Goal: Task Accomplishment & Management: Manage account settings

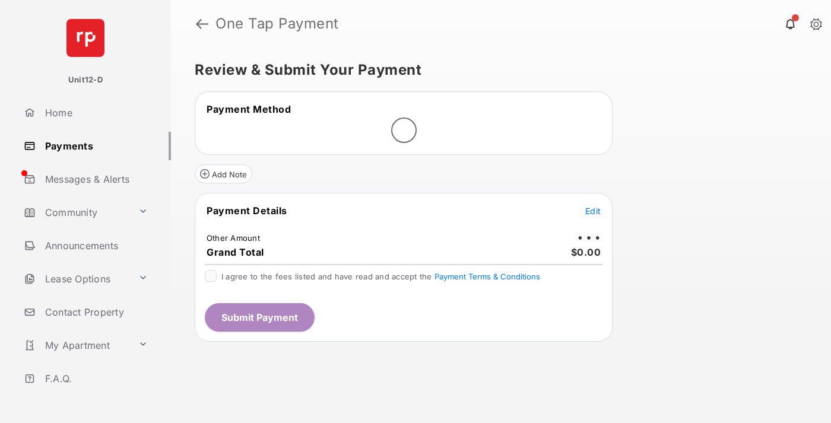
click at [593, 211] on span "Edit" at bounding box center [593, 211] width 15 height 10
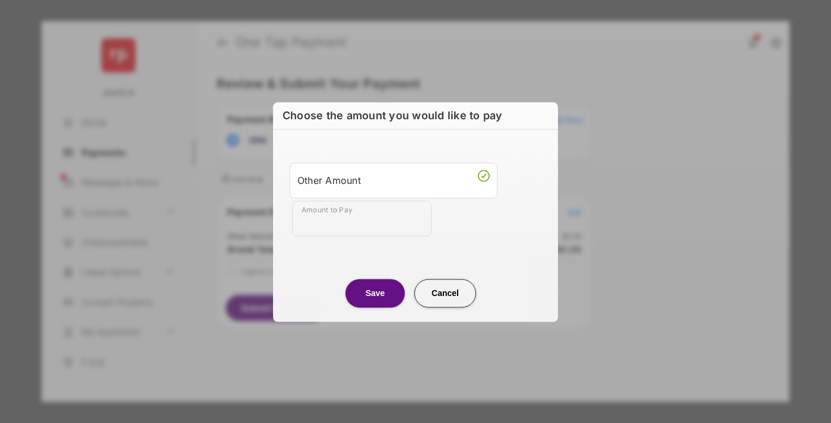
click at [394, 180] on div "Other Amount" at bounding box center [394, 180] width 192 height 20
type input "****"
click at [375, 293] on button "Save" at bounding box center [375, 293] width 59 height 29
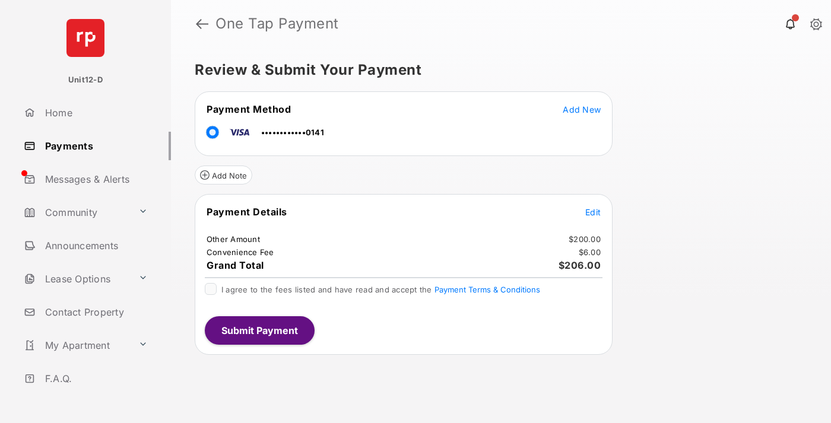
click at [593, 212] on span "Edit" at bounding box center [593, 212] width 15 height 10
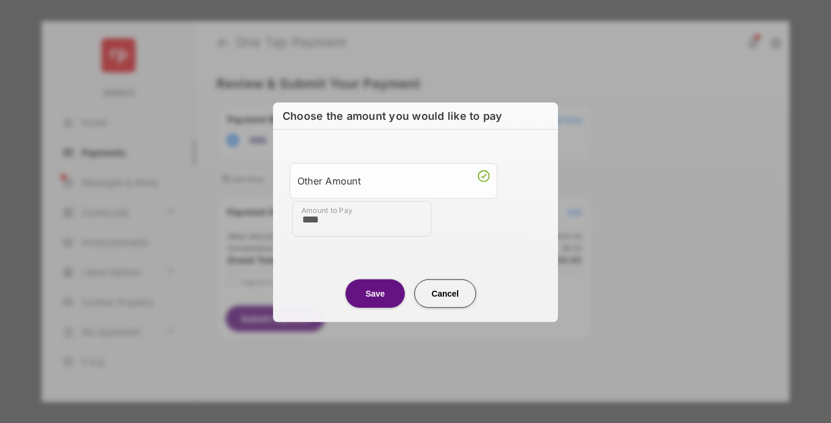
click at [375, 293] on button "Save" at bounding box center [375, 293] width 59 height 29
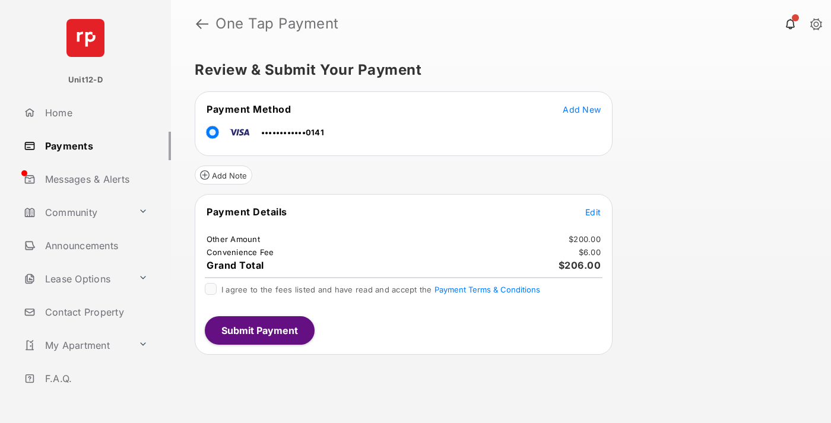
click at [259, 330] on button "Submit Payment" at bounding box center [260, 331] width 110 height 29
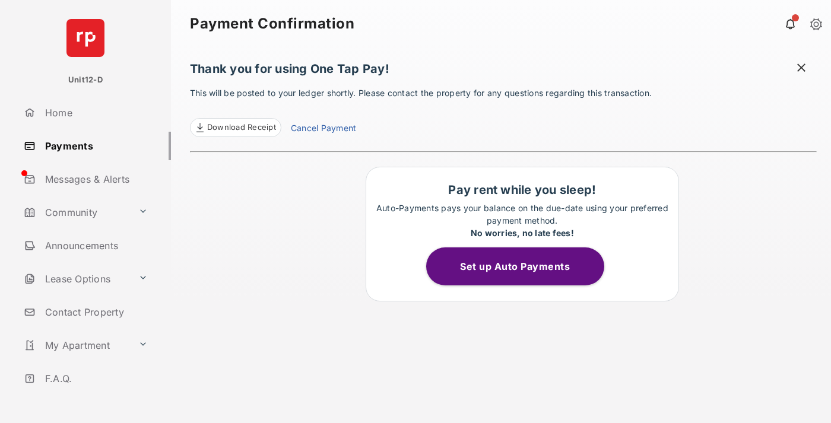
click at [522, 267] on button "Set up Auto Payments" at bounding box center [515, 267] width 178 height 38
